Goal: Information Seeking & Learning: Find specific fact

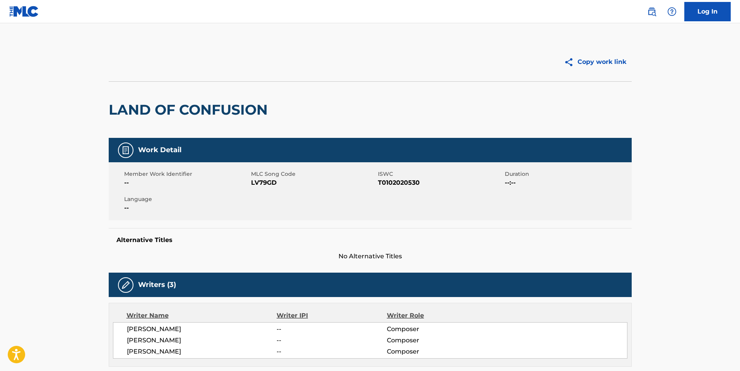
click at [29, 9] on img at bounding box center [24, 11] width 30 height 11
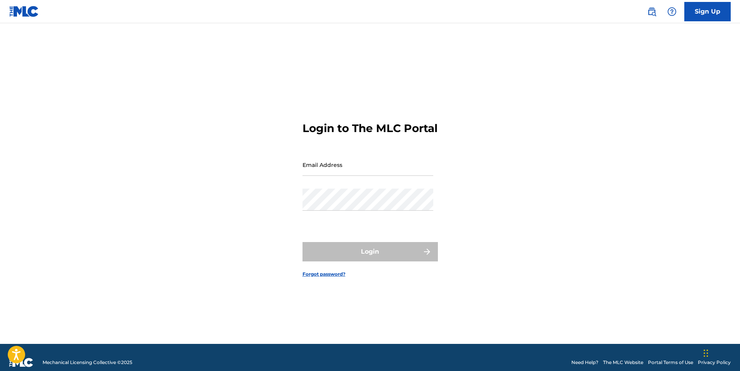
click at [23, 14] on img at bounding box center [24, 11] width 30 height 11
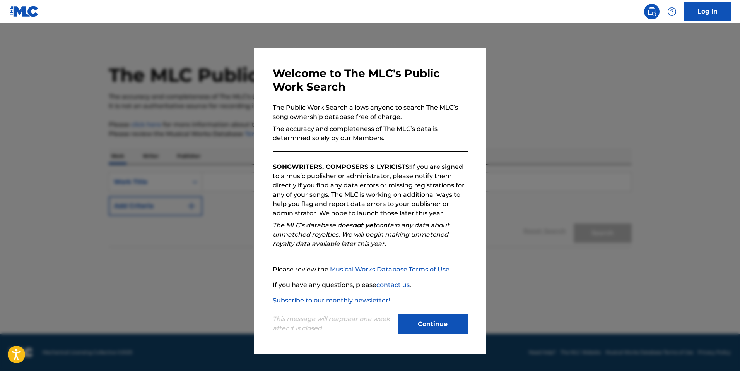
click at [430, 321] on button "Continue" at bounding box center [433, 323] width 70 height 19
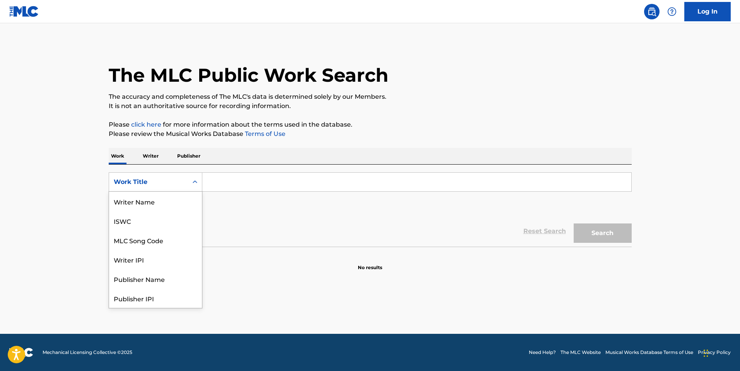
click at [192, 182] on icon "Search Form" at bounding box center [195, 182] width 8 height 8
drag, startPoint x: 178, startPoint y: 243, endPoint x: 191, endPoint y: 240, distance: 13.0
click at [179, 243] on div "Publisher Name" at bounding box center [155, 239] width 93 height 19
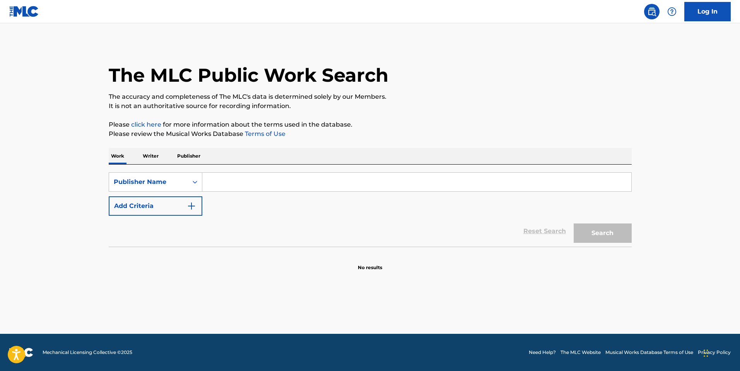
click at [227, 182] on input "Search Form" at bounding box center [416, 182] width 429 height 19
paste input "Artium Publishing LLC"
click at [574, 223] on button "Search" at bounding box center [603, 232] width 58 height 19
drag, startPoint x: 268, startPoint y: 184, endPoint x: 322, endPoint y: 186, distance: 54.2
click at [322, 186] on input "Artium Publishing LLC" at bounding box center [416, 182] width 429 height 19
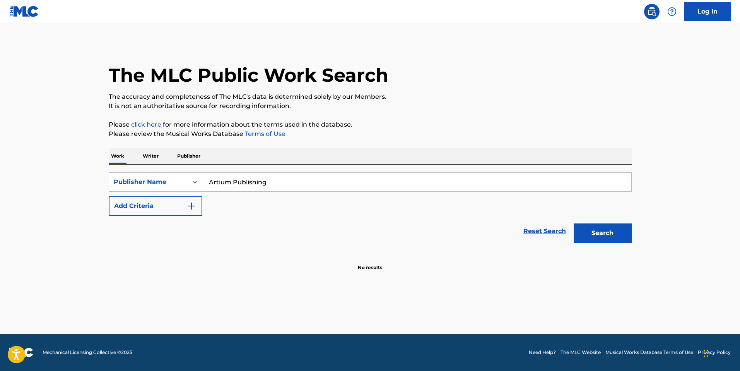
click at [574, 223] on button "Search" at bounding box center [603, 232] width 58 height 19
click at [230, 183] on input "Artium Publishing" at bounding box center [416, 182] width 429 height 19
drag, startPoint x: 245, startPoint y: 183, endPoint x: 316, endPoint y: 193, distance: 72.0
click at [313, 193] on div "SearchWithCriteria62a97bcc-97db-407c-bf85-0f932c340811 Publisher Name Artium Pu…" at bounding box center [370, 193] width 523 height 43
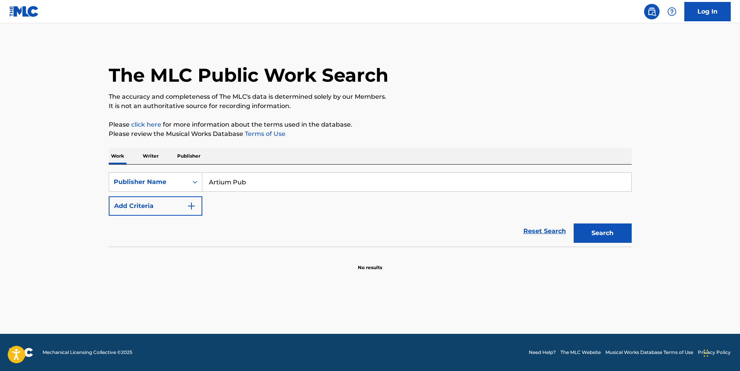
click at [574, 223] on button "Search" at bounding box center [603, 232] width 58 height 19
drag, startPoint x: 232, startPoint y: 183, endPoint x: 296, endPoint y: 186, distance: 64.3
click at [296, 185] on input "Artium Pub" at bounding box center [416, 182] width 429 height 19
type input "Artium"
click at [574, 223] on button "Search" at bounding box center [603, 232] width 58 height 19
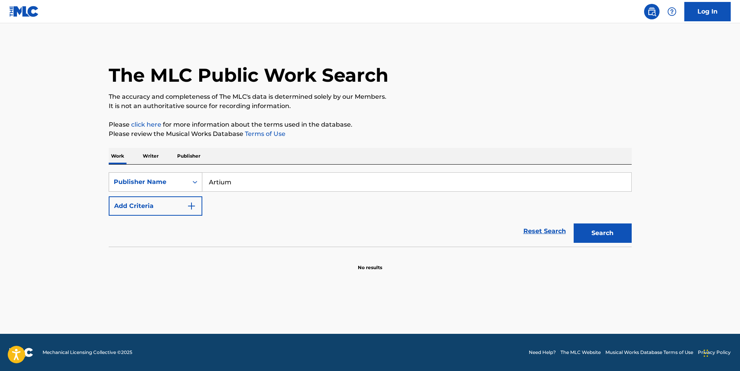
click at [192, 183] on icon "Search Form" at bounding box center [195, 182] width 8 height 8
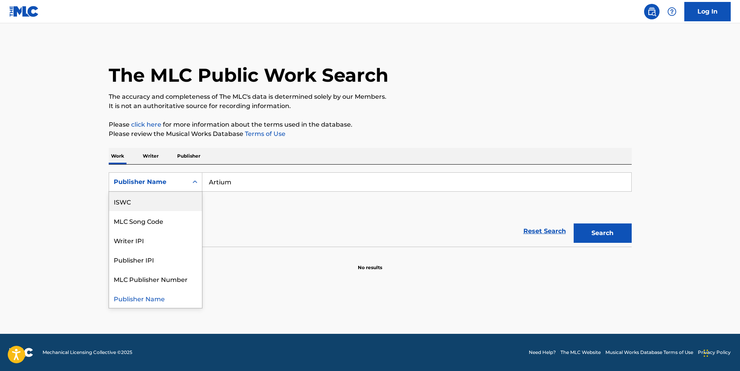
click at [274, 228] on div "Reset Search Search" at bounding box center [370, 230] width 523 height 31
